Goal: Check status: Check status

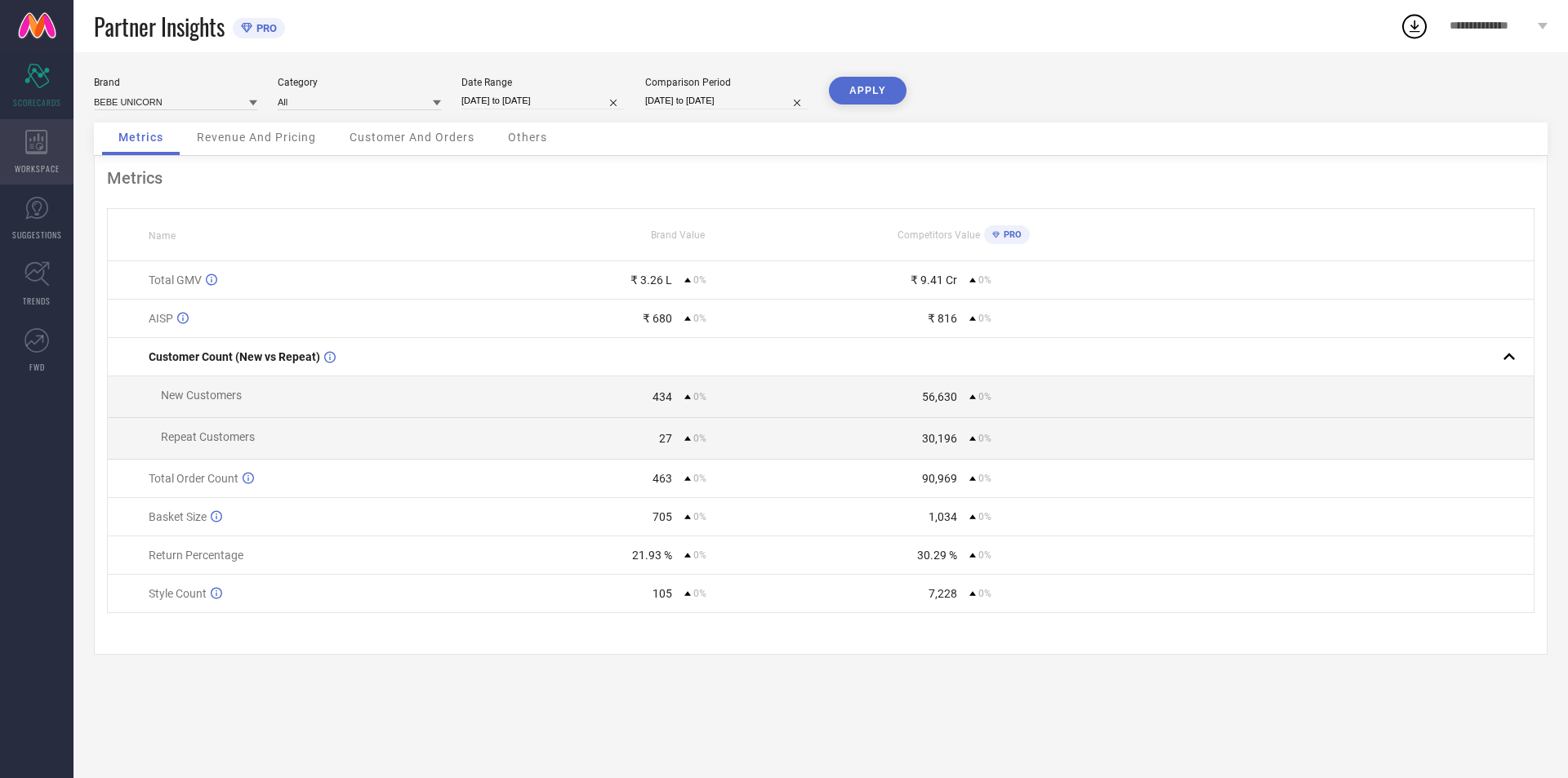
click at [50, 140] on div "WORKSPACE" at bounding box center [36, 152] width 73 height 66
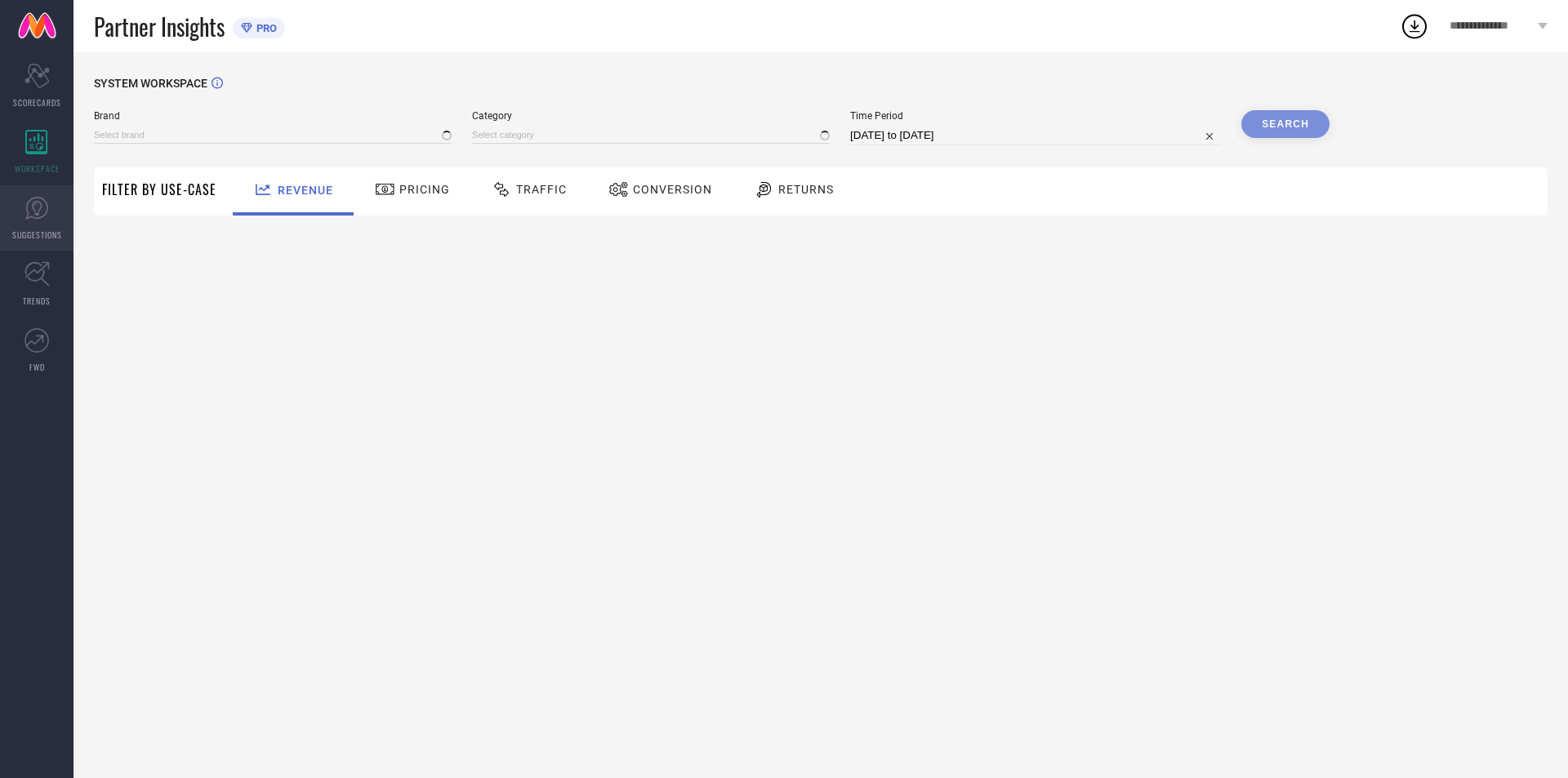
click at [20, 219] on link "SUGGESTIONS" at bounding box center [36, 219] width 73 height 66
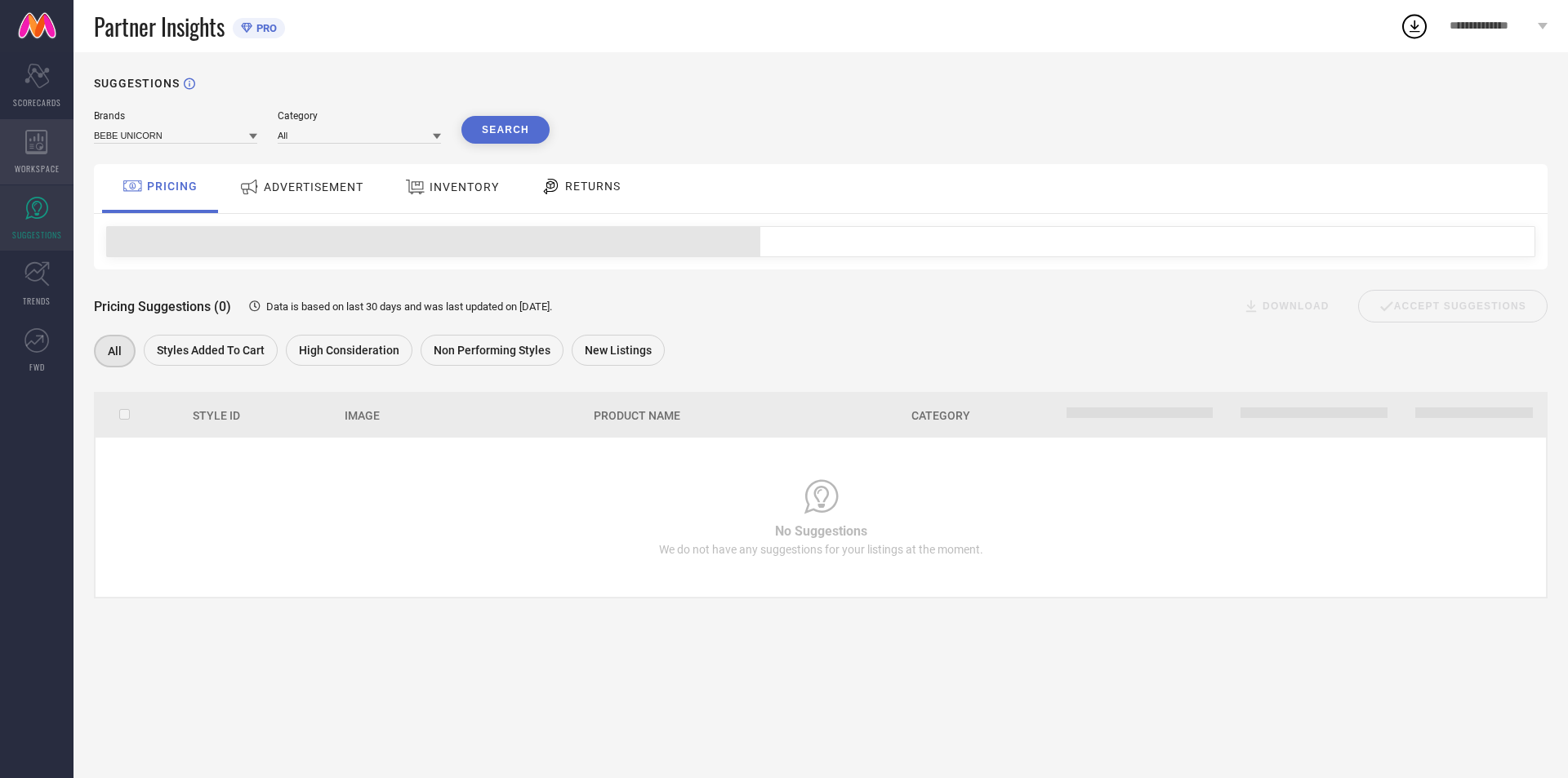
click at [25, 145] on div "WORKSPACE" at bounding box center [36, 152] width 73 height 66
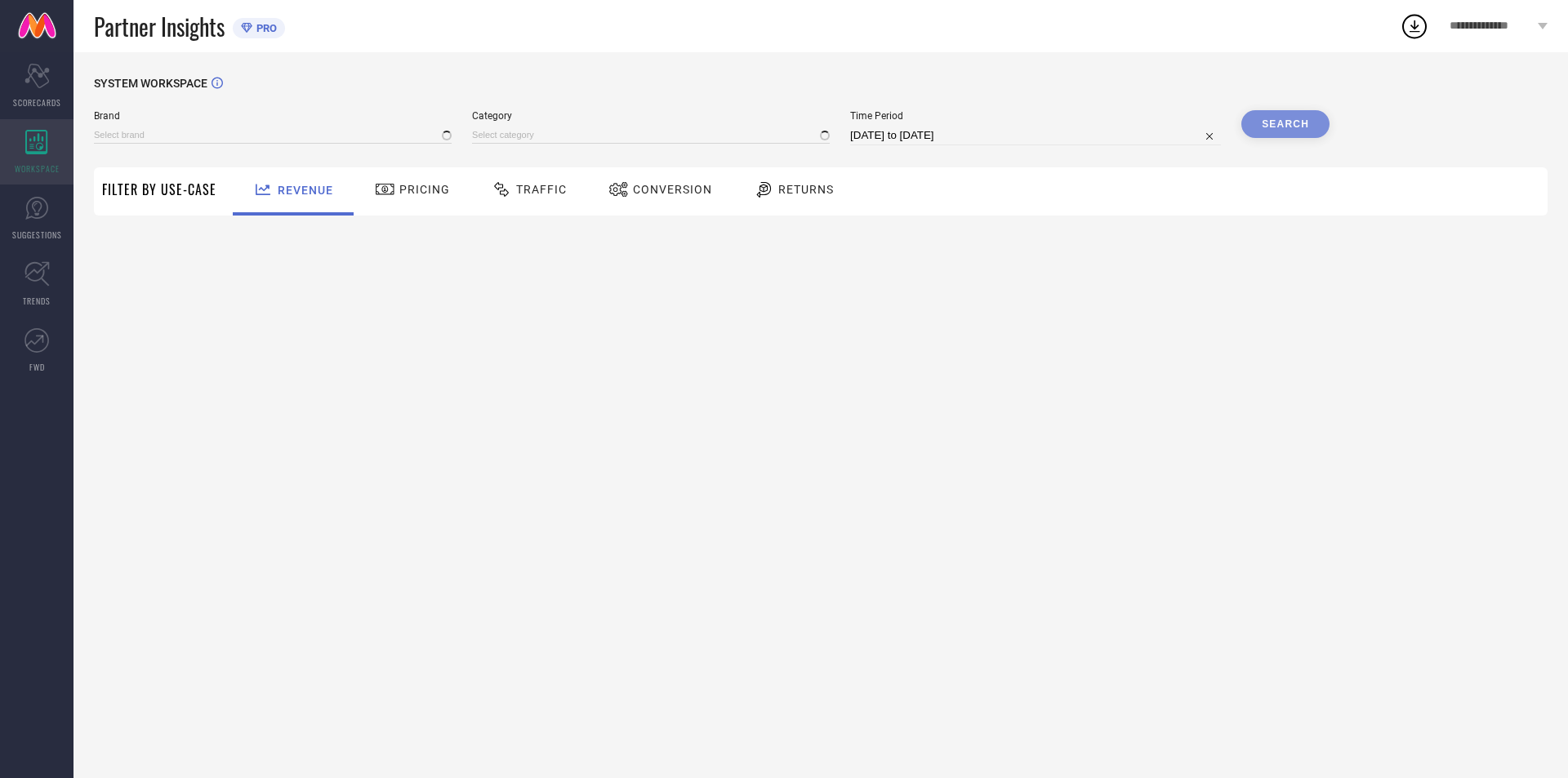
type input "BEBE UNICORN"
type input "All"
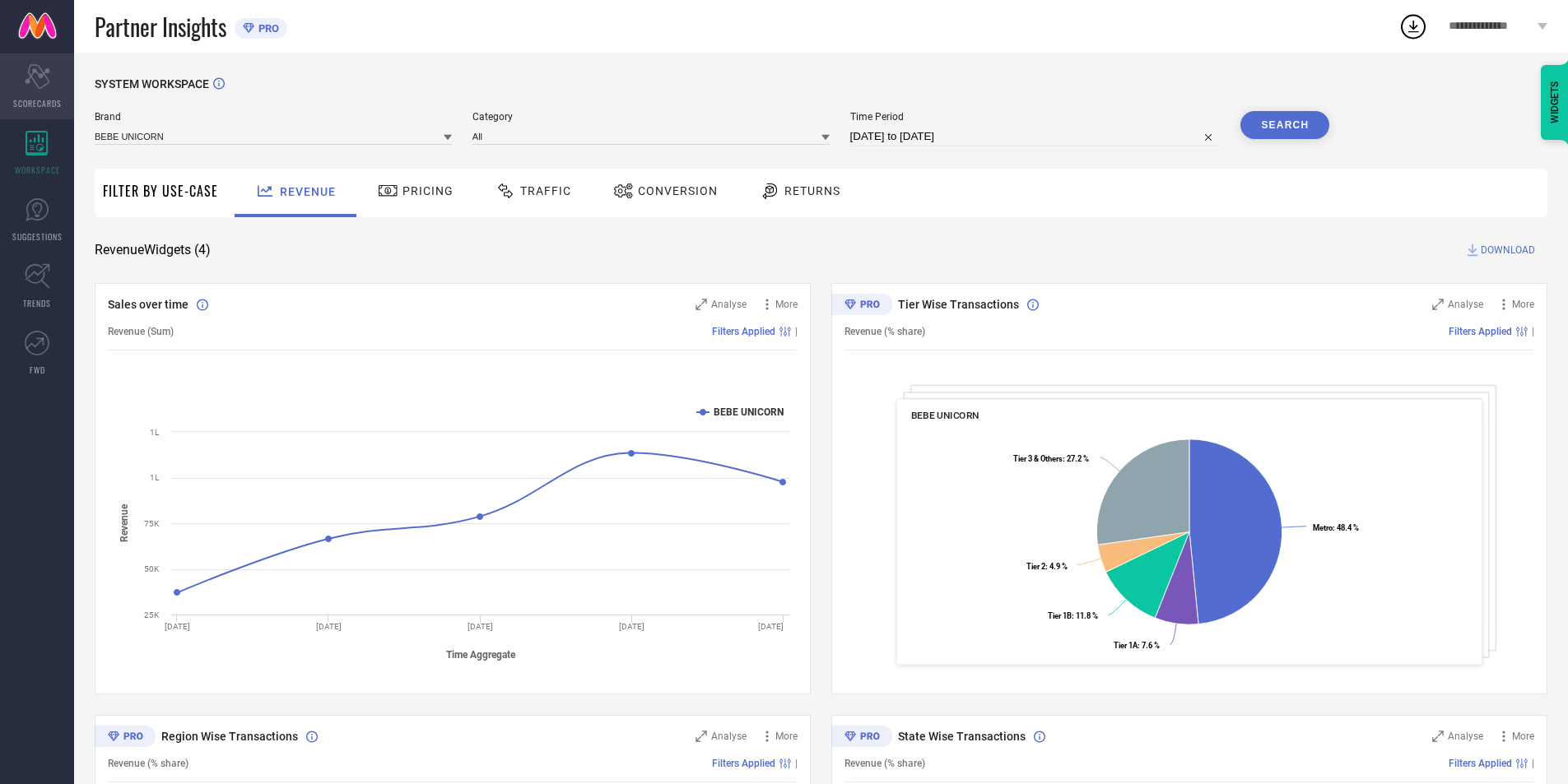
click at [34, 94] on div "Scorecard SCORECARDS" at bounding box center [36, 87] width 74 height 66
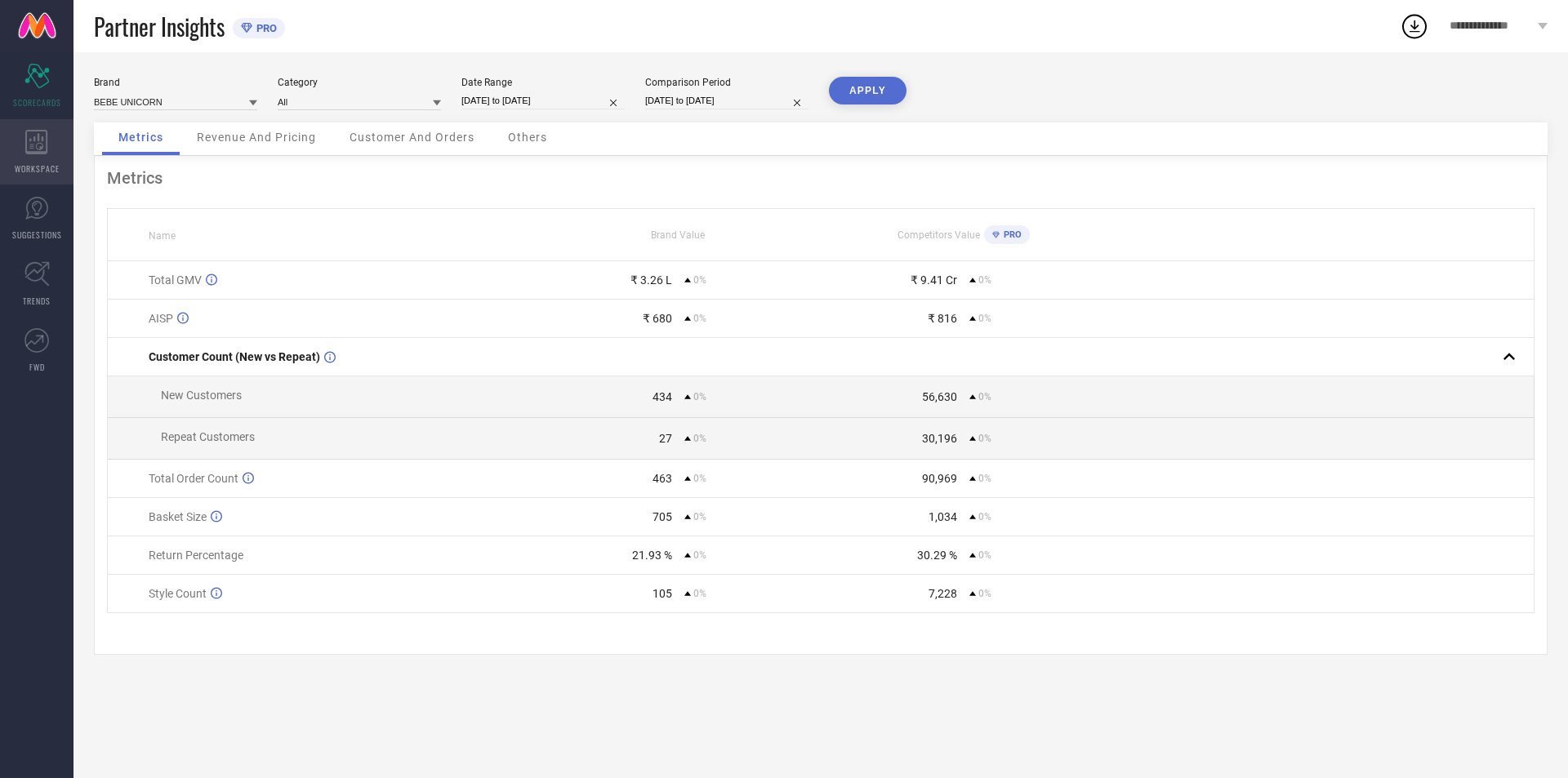
click at [36, 175] on div "WORKSPACE" at bounding box center [36, 152] width 73 height 66
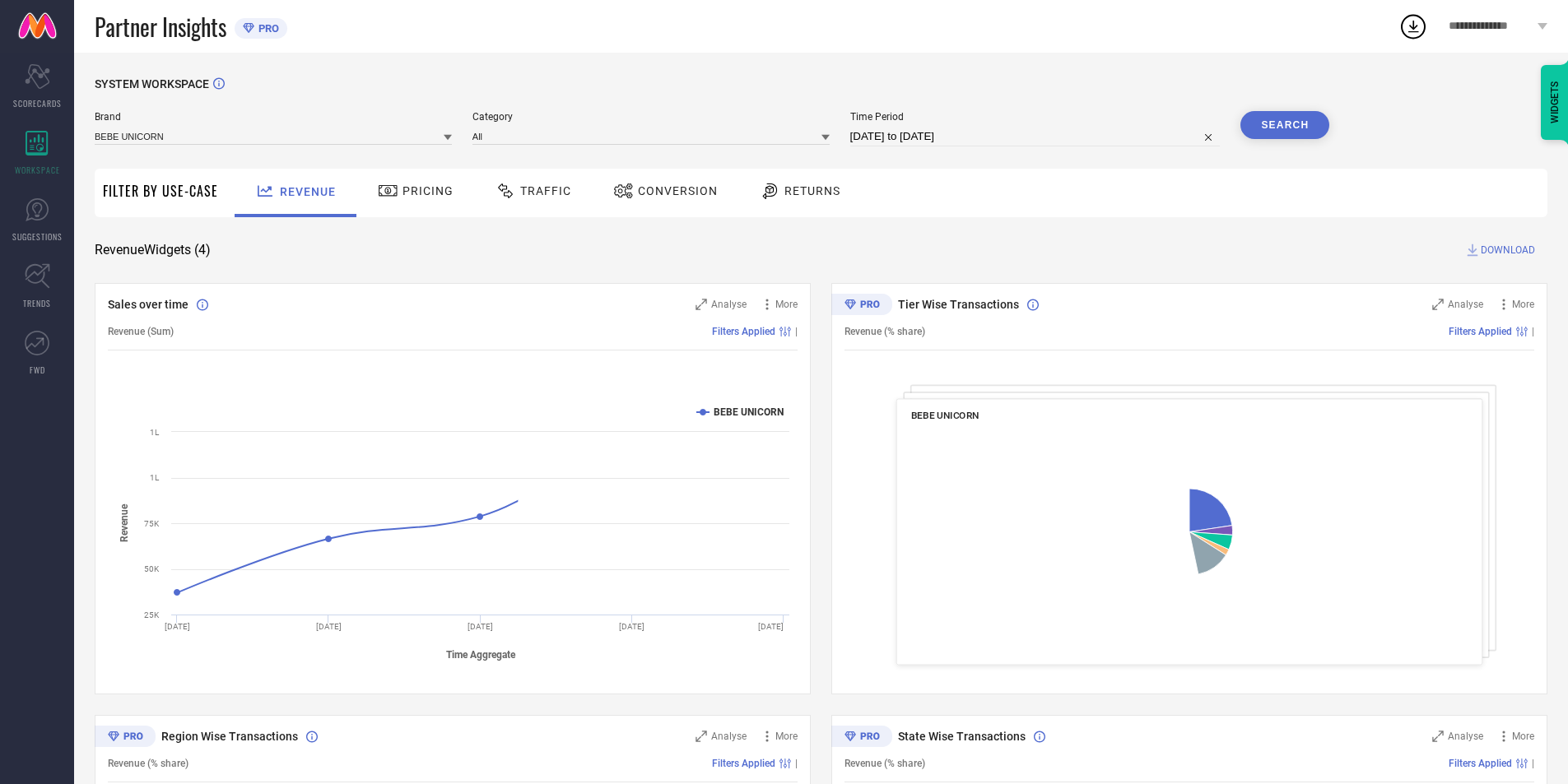
click at [791, 194] on span "Returns" at bounding box center [812, 191] width 56 height 13
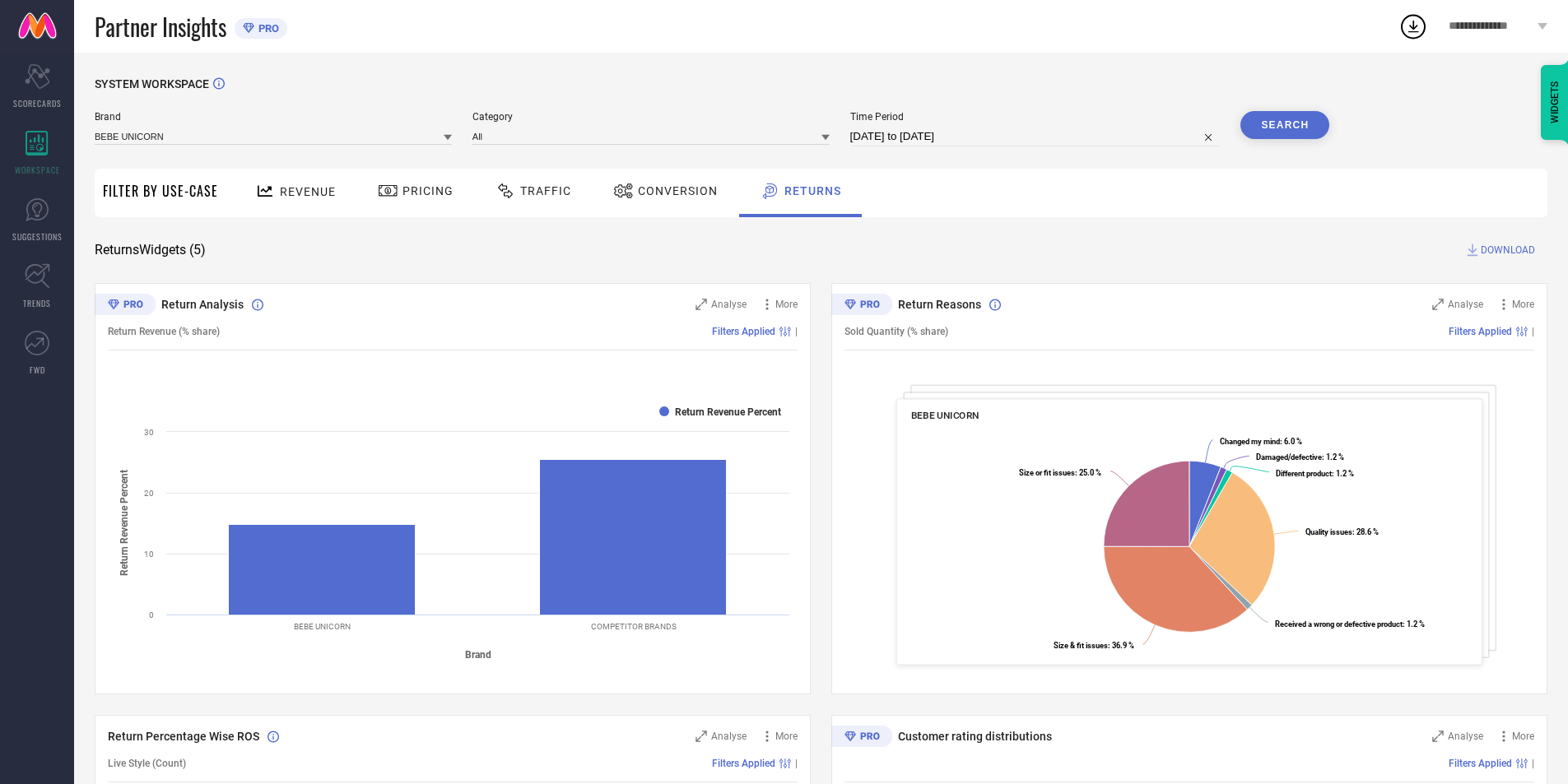
click at [958, 127] on div "Time Period [DATE] to [DATE]" at bounding box center [1035, 128] width 370 height 36
click at [964, 137] on input "[DATE] to [DATE]" at bounding box center [1035, 137] width 370 height 20
select select "6"
select select "2025"
select select "7"
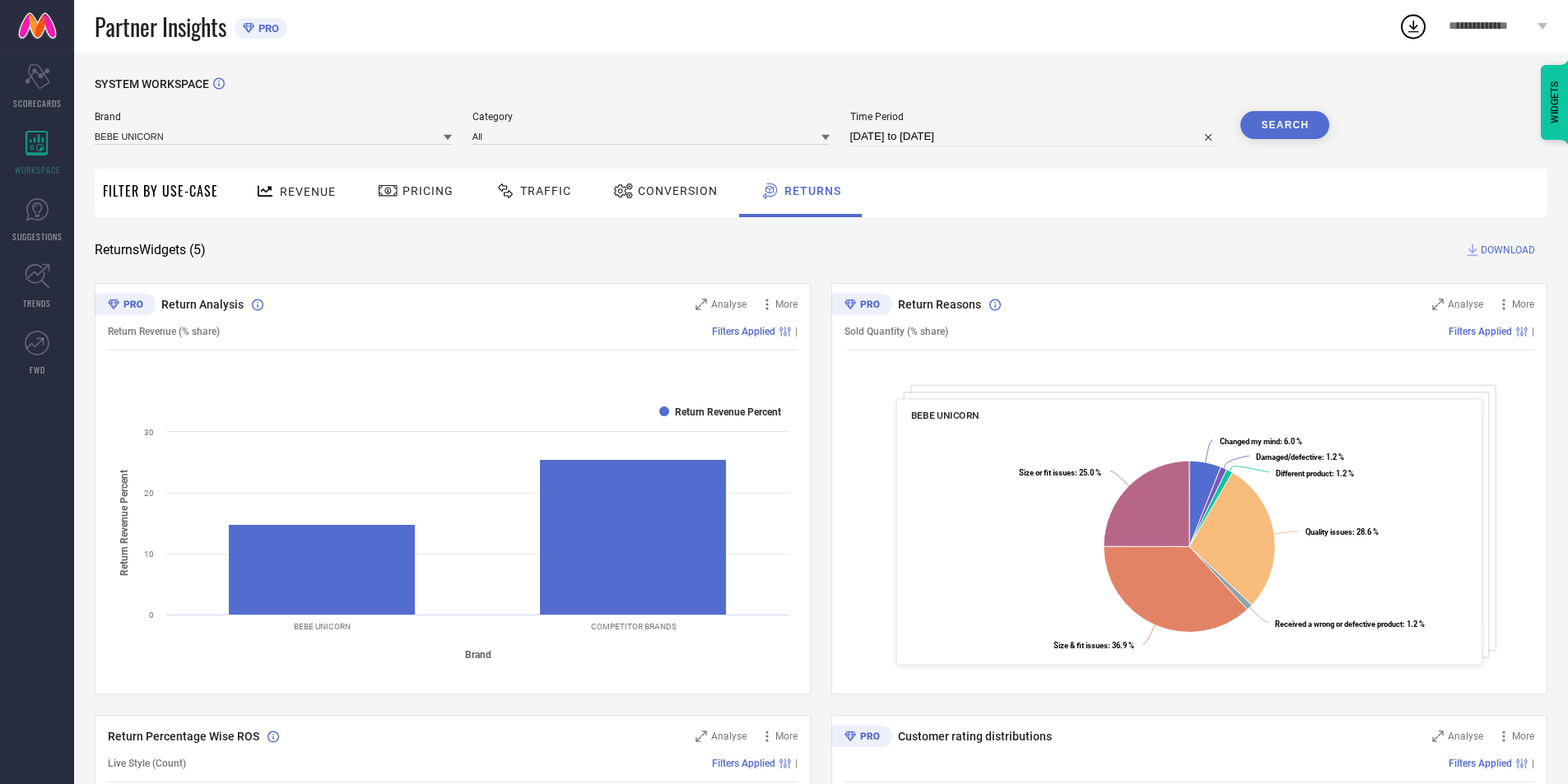
select select "2025"
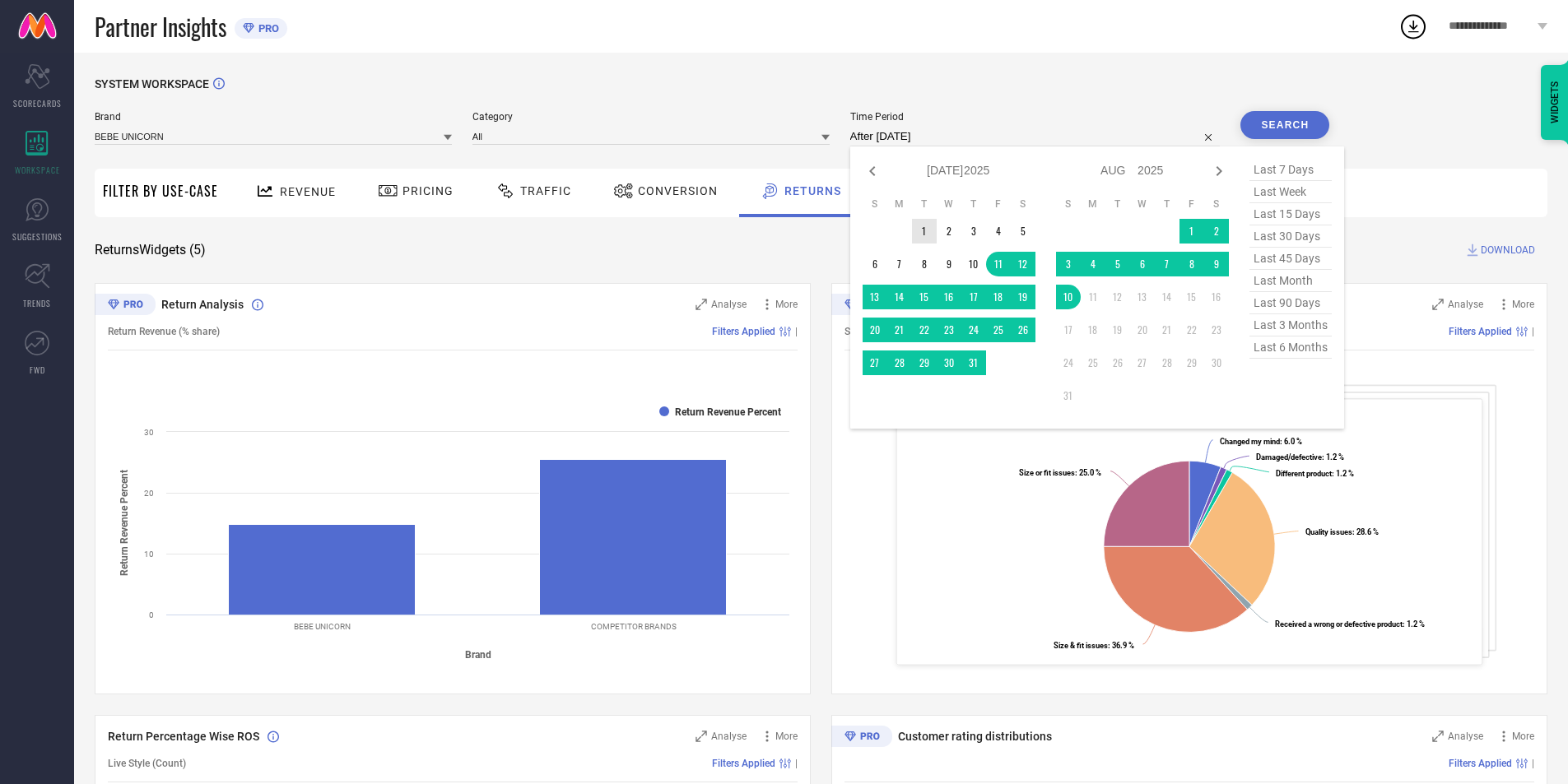
click at [927, 224] on td "1" at bounding box center [924, 231] width 25 height 25
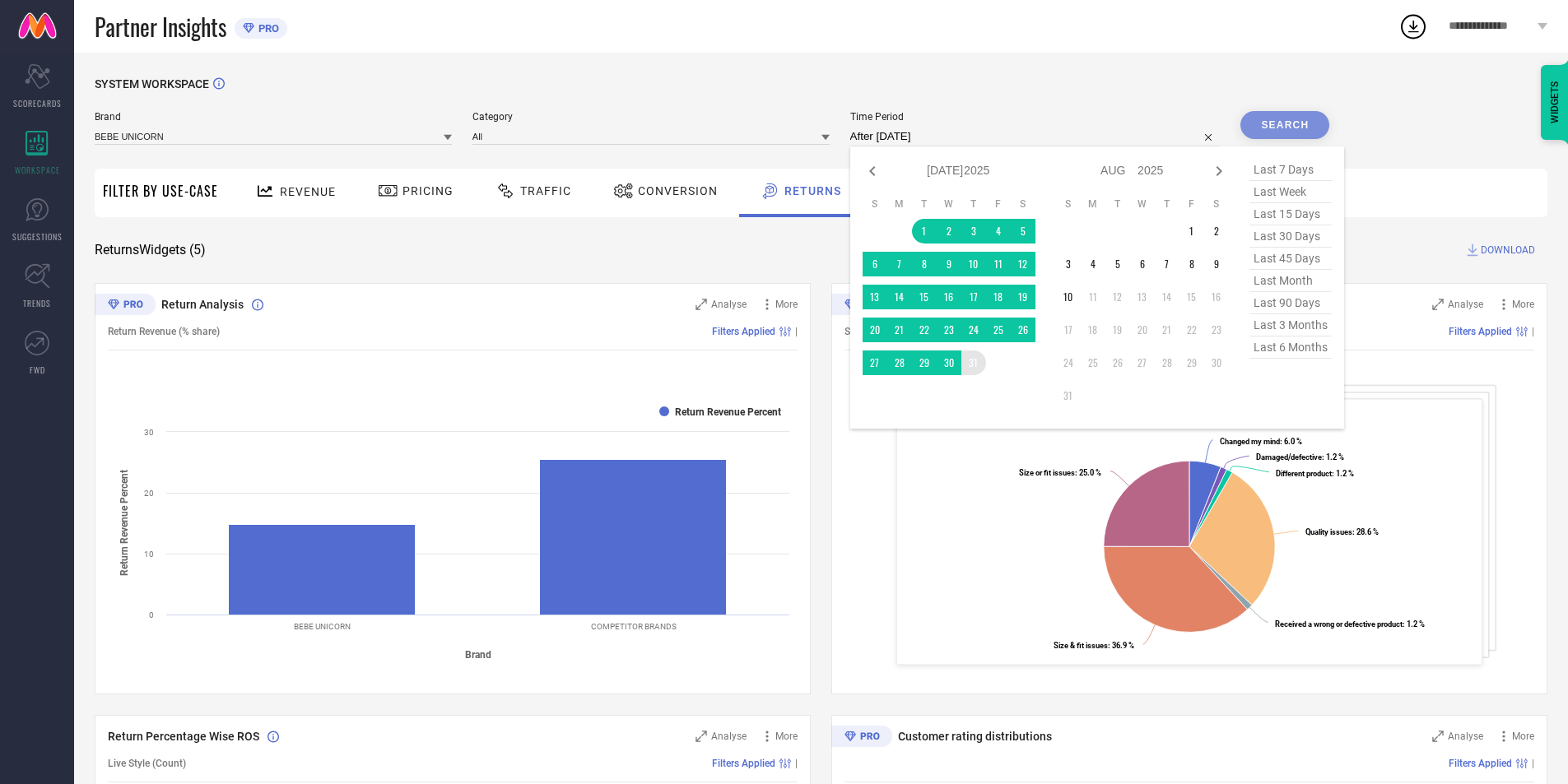
click at [986, 373] on table "S M T W T F S 1 2 3 4 5 6 7 8 9 10 11 12 13 14 15 16 17 18 19 20 21 22 23 24 25…" at bounding box center [949, 286] width 173 height 195
type input "[DATE] to [DATE]"
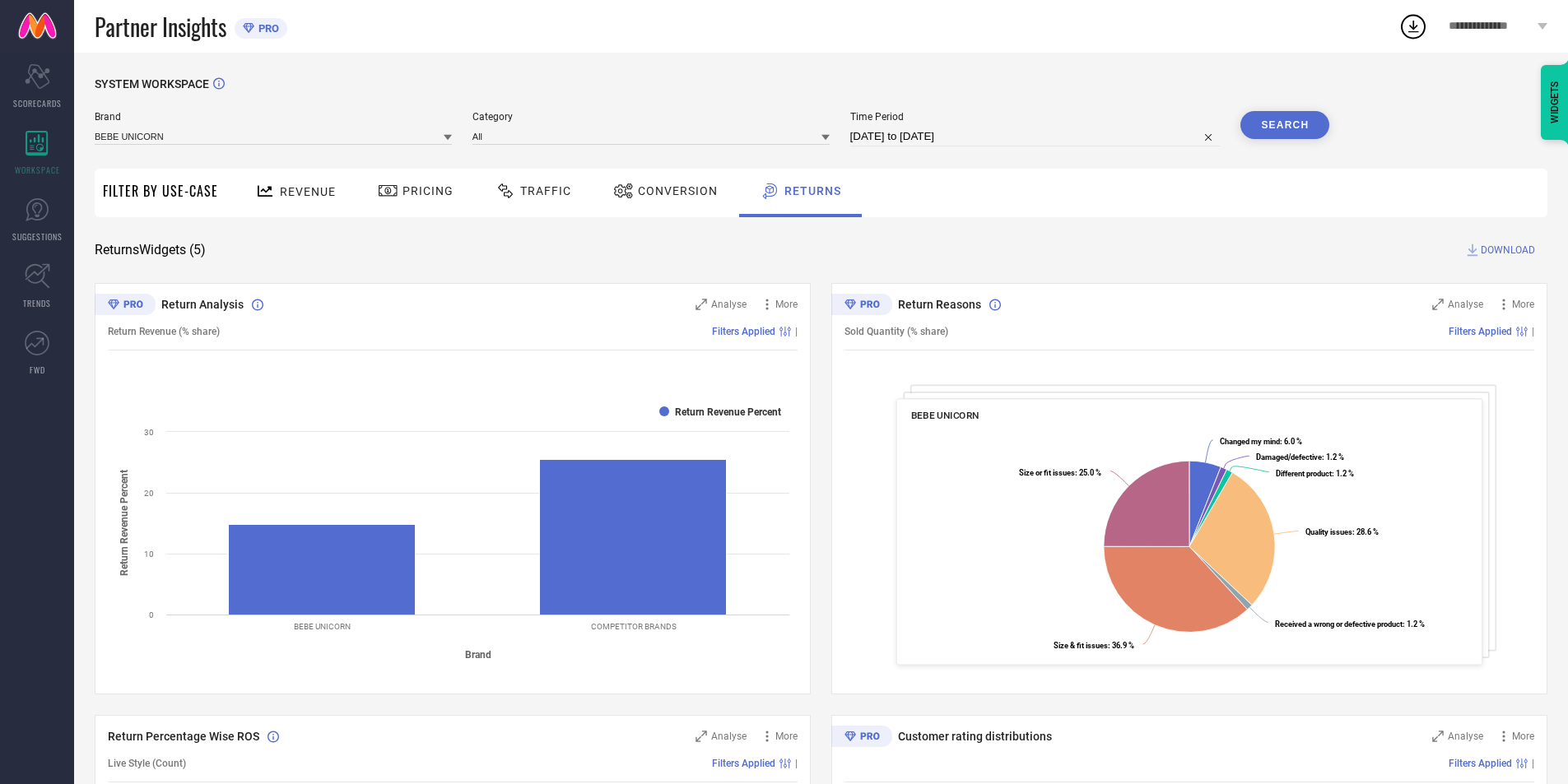
click at [1290, 125] on button "Search" at bounding box center [1284, 125] width 89 height 28
